Goal: Navigation & Orientation: Find specific page/section

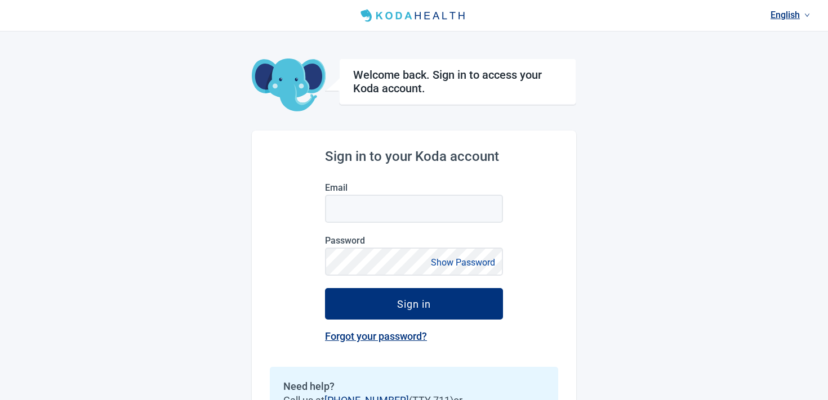
click at [786, 13] on link "English" at bounding box center [790, 15] width 48 height 19
click at [765, 29] on div "English Español" at bounding box center [789, 49] width 48 height 47
click at [745, 27] on header "English" at bounding box center [414, 16] width 828 height 32
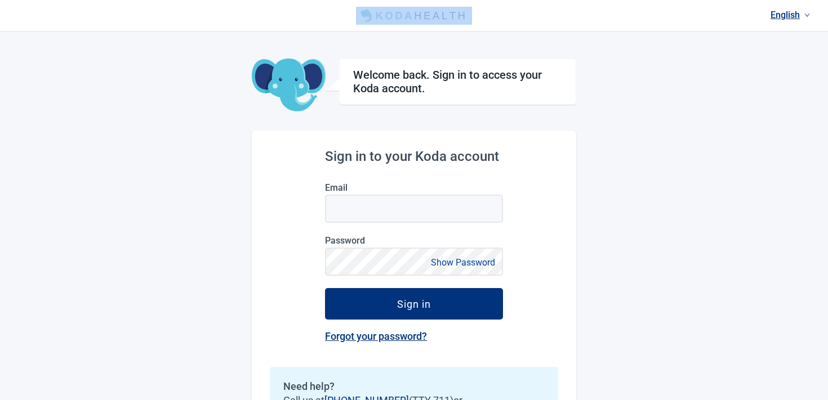
click at [745, 27] on header "English" at bounding box center [414, 16] width 828 height 32
